Goal: Task Accomplishment & Management: Complete application form

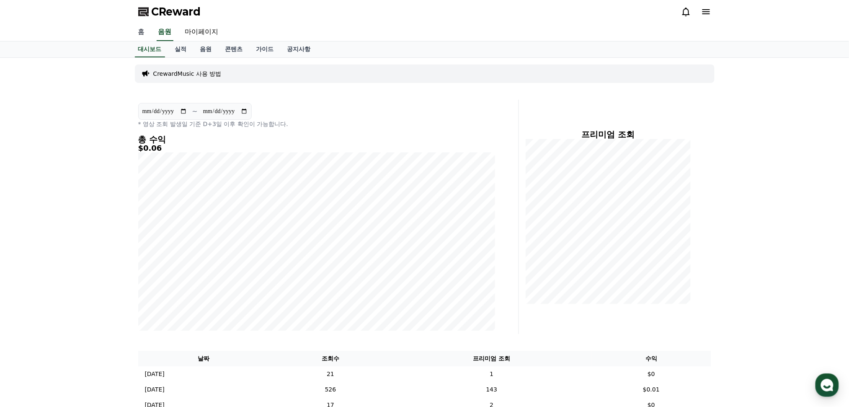
click at [141, 31] on link "홈" at bounding box center [142, 32] width 20 height 18
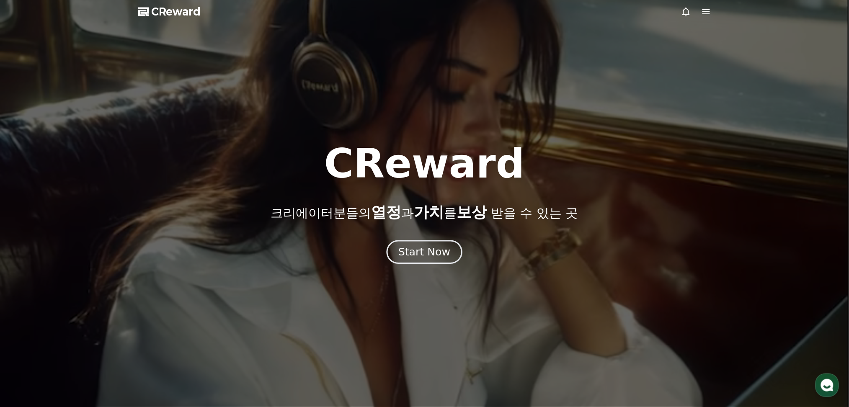
click at [426, 254] on div "Start Now" at bounding box center [424, 252] width 52 height 14
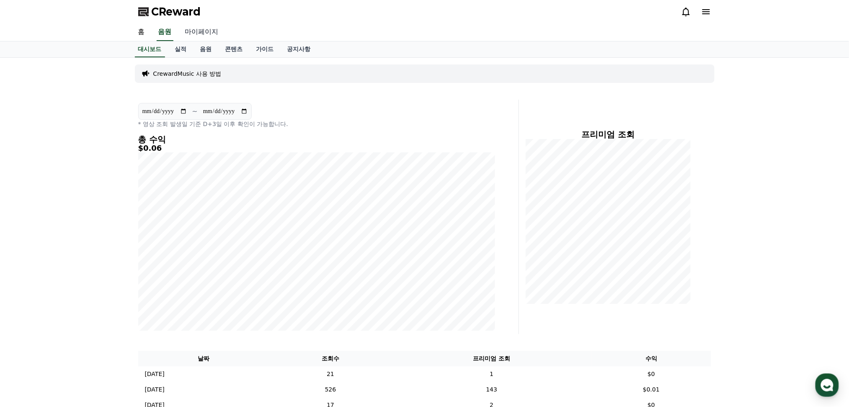
click at [200, 29] on link "마이페이지" at bounding box center [201, 32] width 47 height 18
select select "**********"
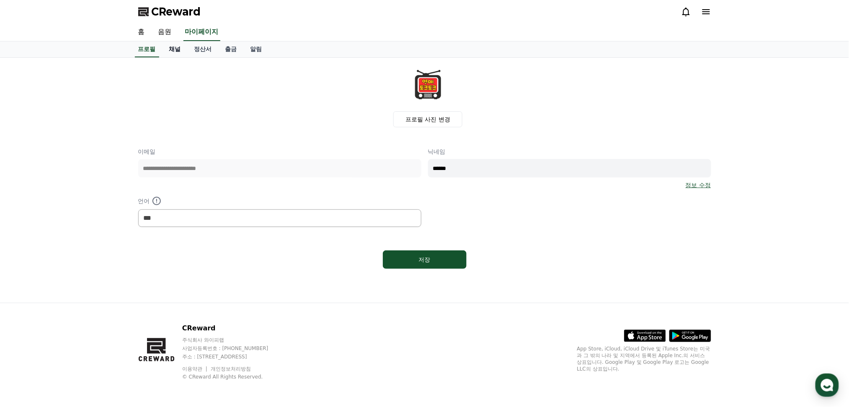
click at [173, 47] on link "채널" at bounding box center [175, 49] width 25 height 16
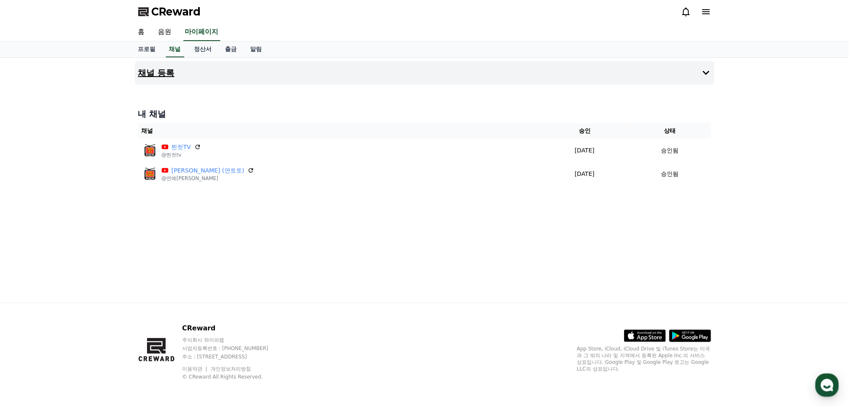
click at [705, 73] on icon at bounding box center [706, 73] width 10 height 10
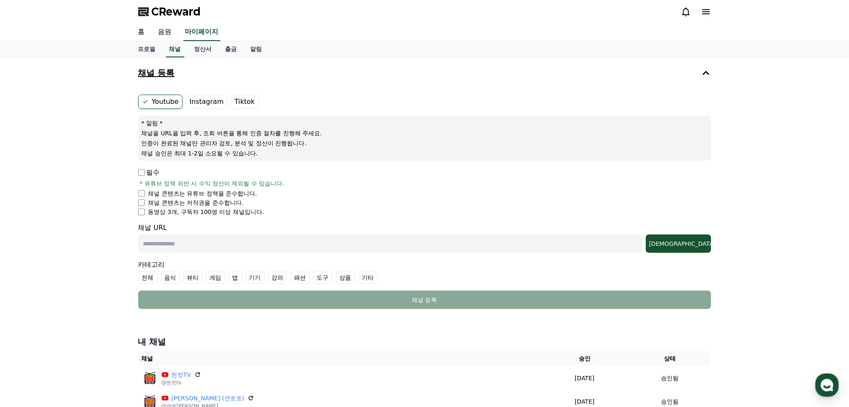
click at [686, 13] on icon at bounding box center [686, 12] width 10 height 10
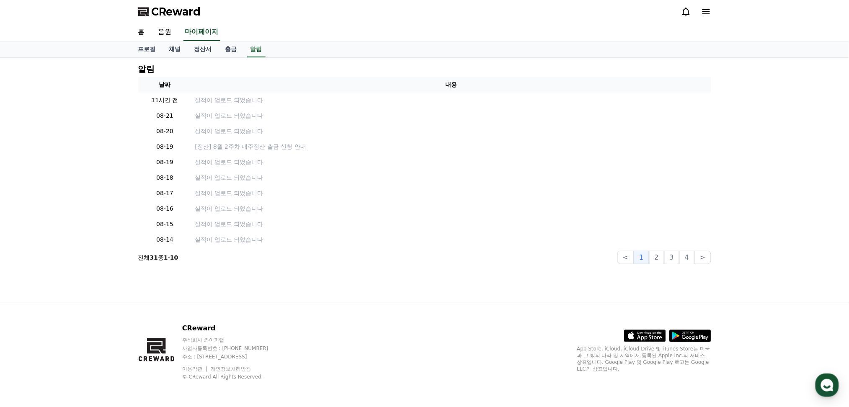
click at [686, 13] on icon at bounding box center [686, 12] width 10 height 10
click at [196, 30] on link "마이페이지" at bounding box center [201, 32] width 37 height 18
select select "**********"
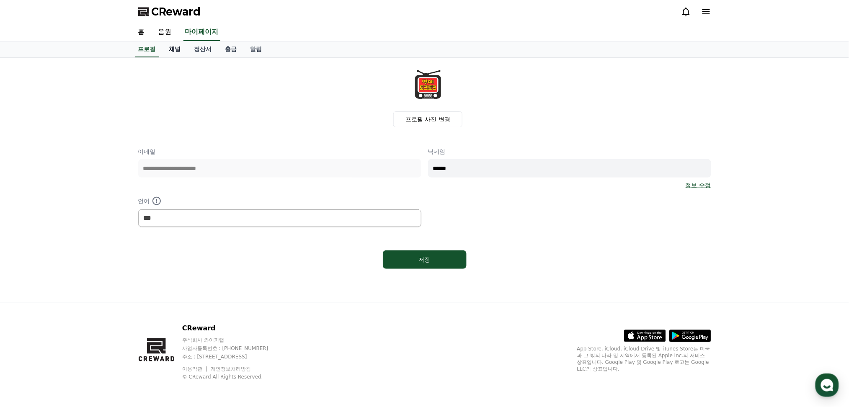
click at [173, 49] on link "채널" at bounding box center [175, 49] width 25 height 16
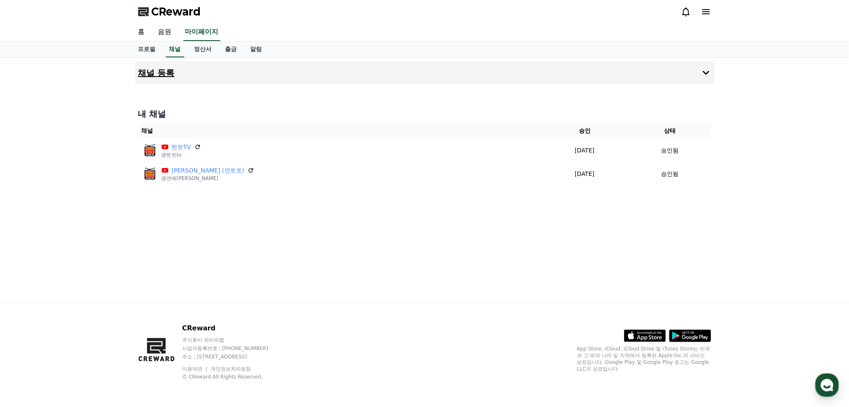
click at [706, 71] on icon at bounding box center [706, 73] width 10 height 10
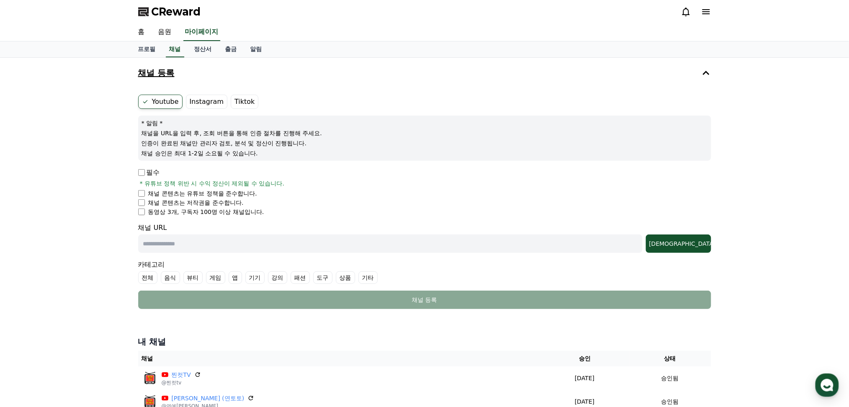
click at [246, 244] on input "text" at bounding box center [390, 244] width 504 height 18
paste input "**********"
type input "**********"
click at [696, 243] on div "[DEMOGRAPHIC_DATA]" at bounding box center [678, 244] width 59 height 8
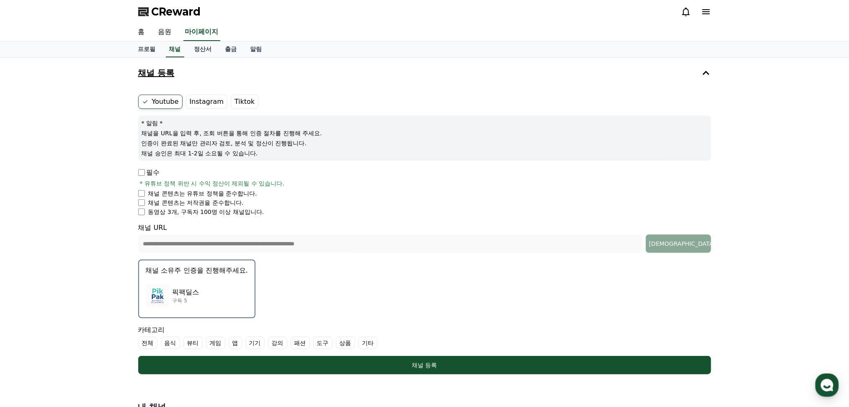
click at [180, 274] on p "채널 소유주 인증을 진행해주세요." at bounding box center [197, 271] width 102 height 10
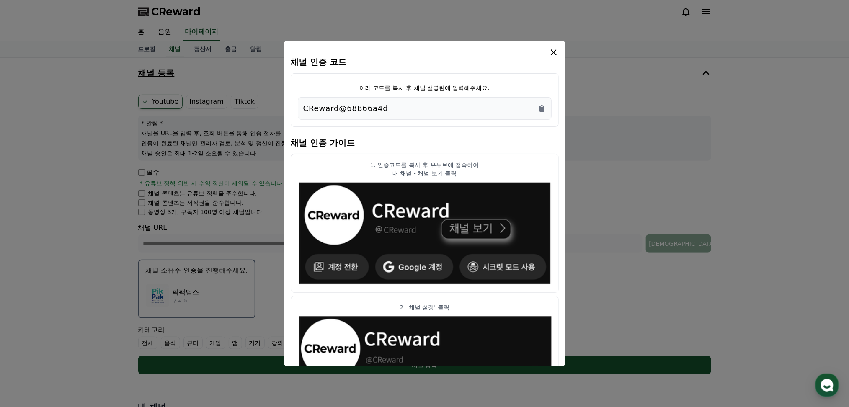
drag, startPoint x: 385, startPoint y: 111, endPoint x: 295, endPoint y: 111, distance: 89.6
click at [295, 111] on div "아래 코드를 복사 후 채널 설명란에 입력해주세요. CReward@68866a4d" at bounding box center [425, 100] width 268 height 54
copy p "CReward@68866a4d"
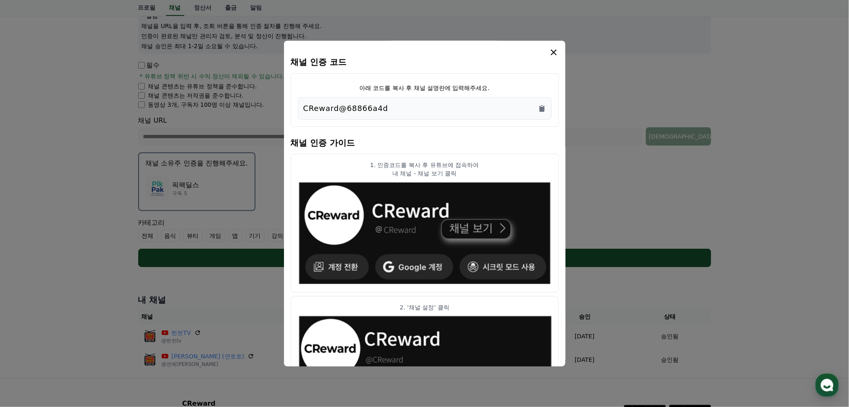
click at [554, 54] on icon "modal" at bounding box center [554, 52] width 10 height 10
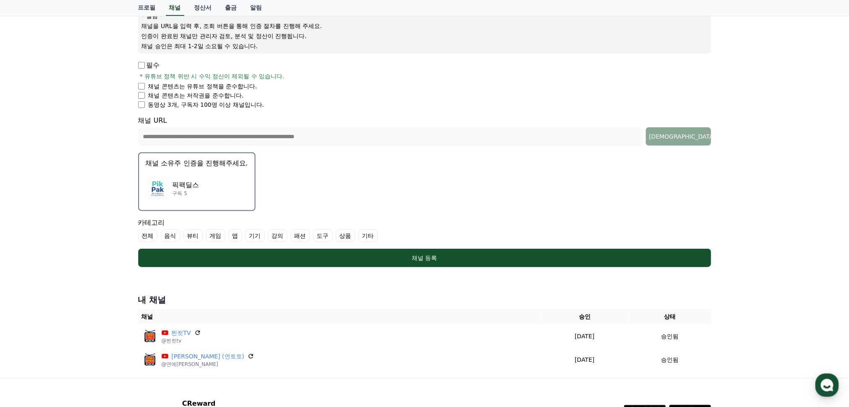
click at [466, 188] on form "**********" at bounding box center [424, 127] width 573 height 280
click at [186, 180] on p "픽팩딜스" at bounding box center [186, 185] width 27 height 10
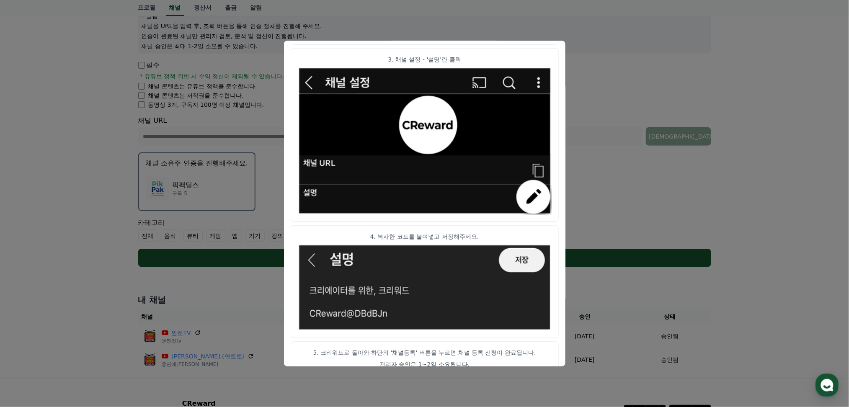
scroll to position [397, 0]
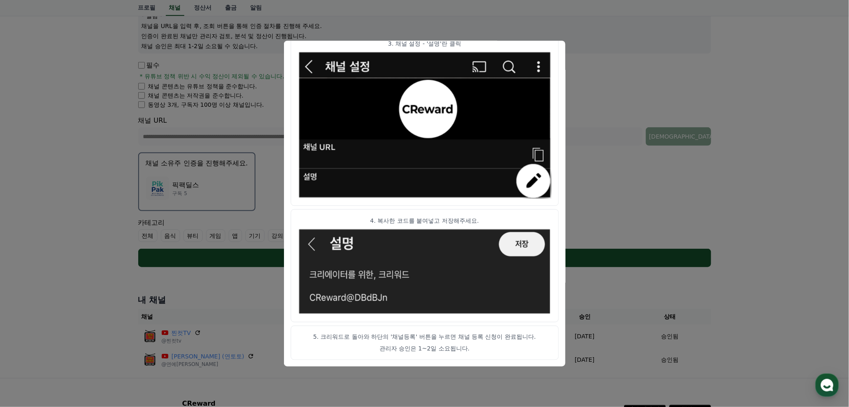
click at [593, 225] on button "close modal" at bounding box center [424, 203] width 849 height 407
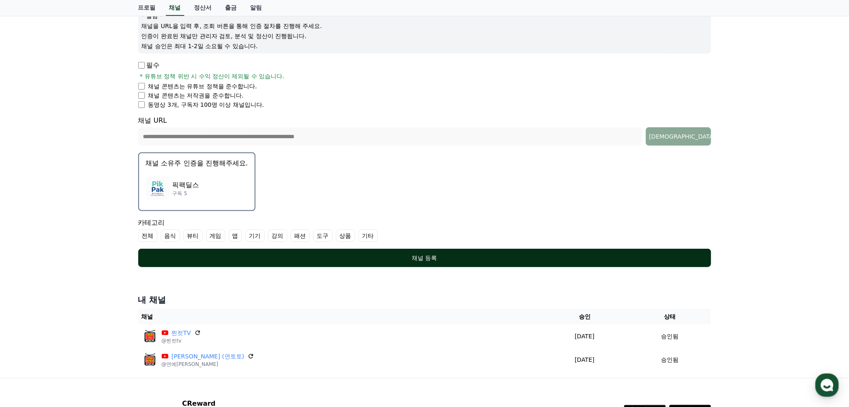
click at [427, 257] on div "채널 등록" at bounding box center [424, 258] width 539 height 8
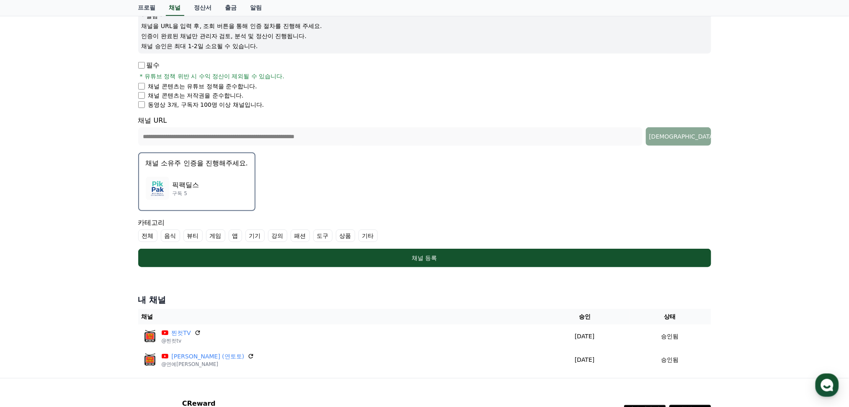
click at [338, 234] on label "상품" at bounding box center [345, 236] width 19 height 13
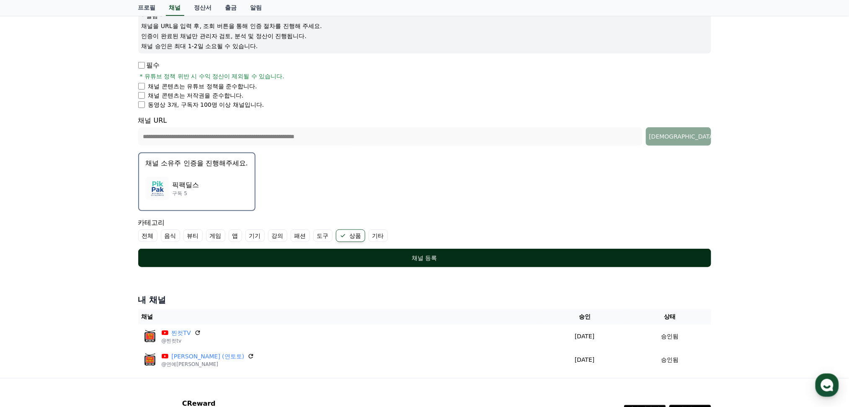
click at [425, 256] on div "채널 등록" at bounding box center [424, 258] width 539 height 8
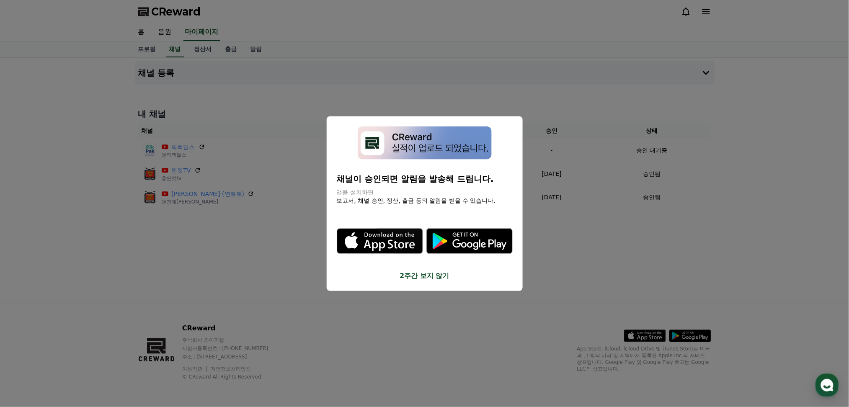
click at [552, 250] on button "close modal" at bounding box center [424, 203] width 849 height 407
